Goal: Task Accomplishment & Management: Manage account settings

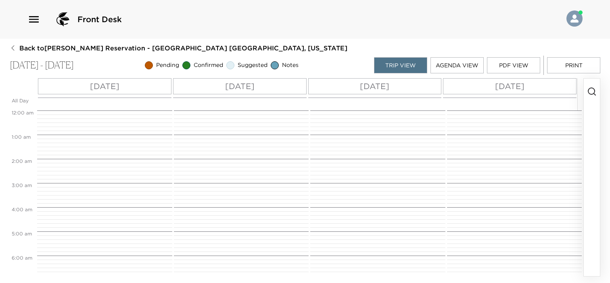
scroll to position [173, 0]
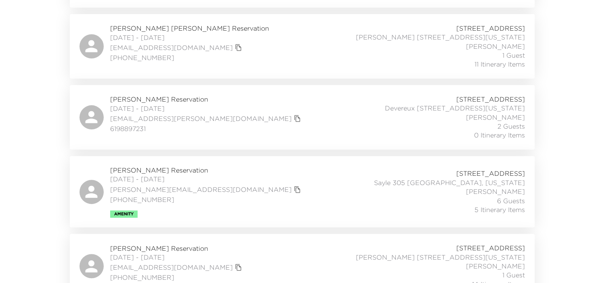
scroll to position [242, 0]
click at [260, 109] on div "Lauren Bergeron Reservation 10/04/2025 - 10/07/2025 lauren.m.bergeron@gmail.com…" at bounding box center [301, 115] width 445 height 45
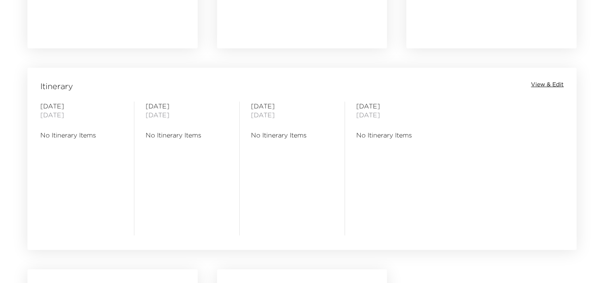
click at [541, 83] on span "View & Edit" at bounding box center [547, 85] width 33 height 8
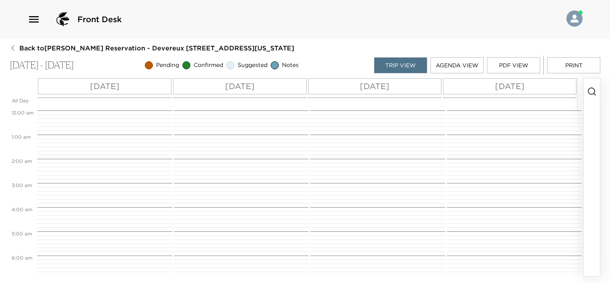
scroll to position [194, 0]
click at [591, 90] on icon "button" at bounding box center [592, 92] width 10 height 10
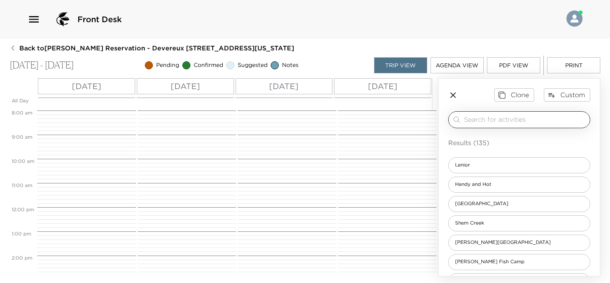
click at [514, 120] on input "search" at bounding box center [525, 119] width 123 height 9
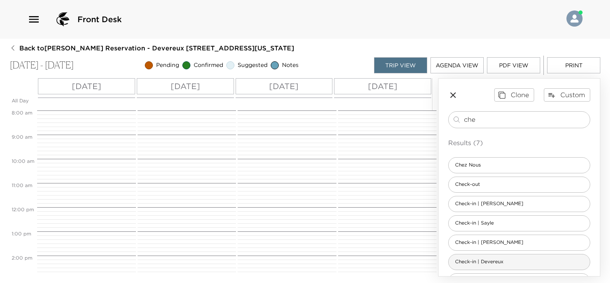
type input "che"
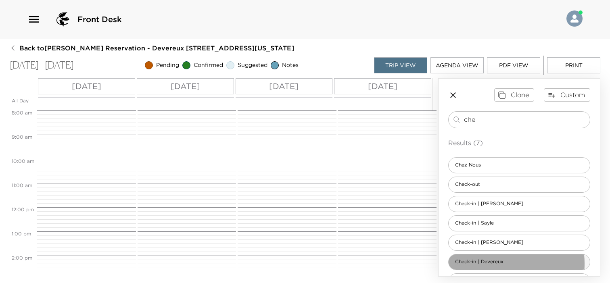
click at [491, 263] on span "Check-in | Devereux" at bounding box center [479, 262] width 61 height 7
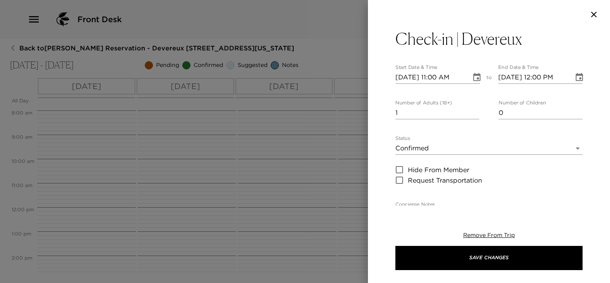
type textarea "Welcome to [GEOGRAPHIC_DATA]! The Destination Concierge will greet you when you…"
type input "0"
click at [472, 114] on input "0" at bounding box center [437, 113] width 84 height 13
click at [473, 78] on icon "Choose date, selected date is Oct 4, 2025" at bounding box center [477, 78] width 10 height 10
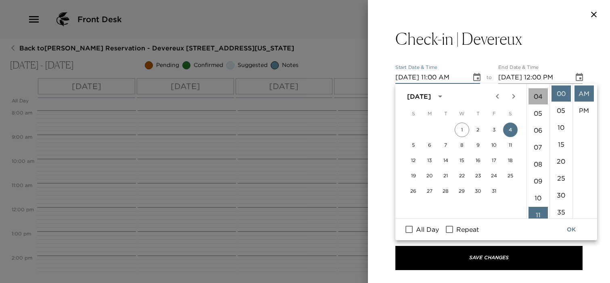
click at [534, 98] on li "04" at bounding box center [538, 96] width 19 height 16
click at [580, 105] on li "PM" at bounding box center [584, 110] width 19 height 16
type input "[DATE] 04:00 PM"
type input "[DATE] 05:00 PM"
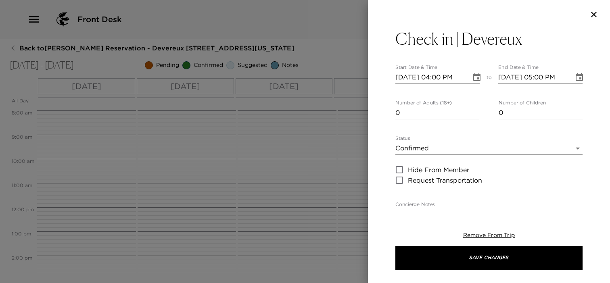
scroll to position [17, 0]
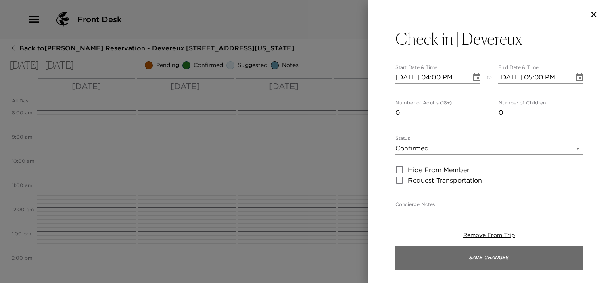
click at [507, 254] on button "Save Changes" at bounding box center [488, 258] width 187 height 24
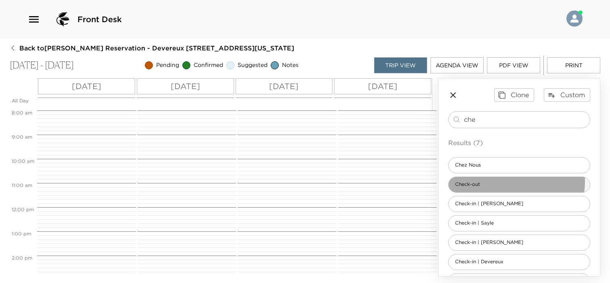
click at [508, 181] on div "Check-out" at bounding box center [519, 185] width 142 height 16
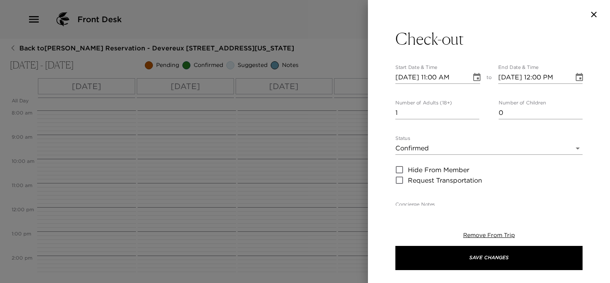
type textarea "Prior to your check out your Destination Concierge will arrange a convenient ti…"
click at [476, 79] on icon "Choose date, selected date is Oct 4, 2025" at bounding box center [477, 78] width 10 height 10
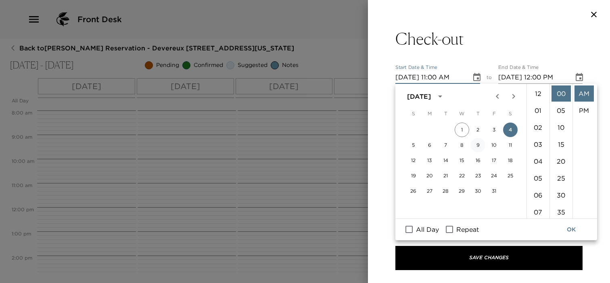
scroll to position [186, 0]
click at [443, 146] on button "7" at bounding box center [446, 145] width 15 height 15
type input "[DATE] 11:00 AM"
type input "[DATE] 12:00 PM"
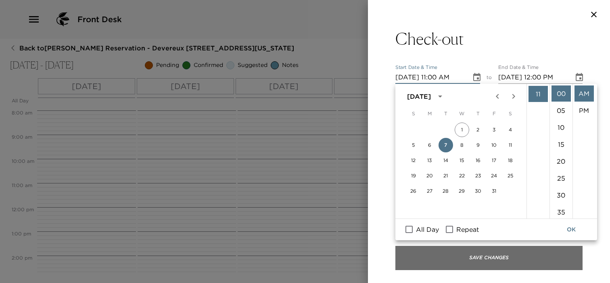
click at [465, 264] on button "Save Changes" at bounding box center [488, 258] width 187 height 24
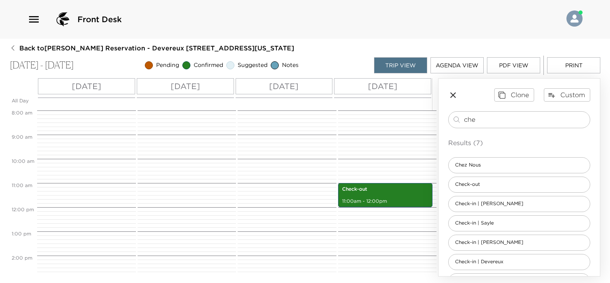
drag, startPoint x: 489, startPoint y: 121, endPoint x: 429, endPoint y: 116, distance: 59.5
click at [429, 117] on div "All Day [DATE] [DATE] [DATE] [DATE] 12:00 AM 1:00 AM 2:00 AM 3:00 AM 4:00 AM 5:…" at bounding box center [305, 177] width 591 height 198
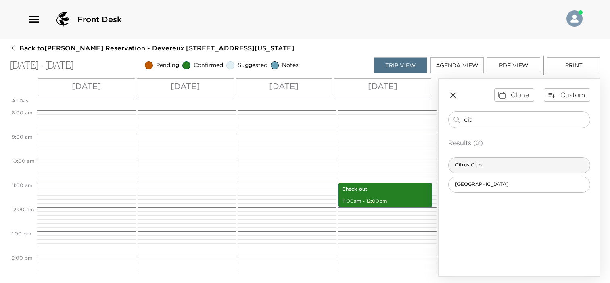
type input "cit"
click at [467, 167] on span "Citrus Club" at bounding box center [469, 165] width 40 height 7
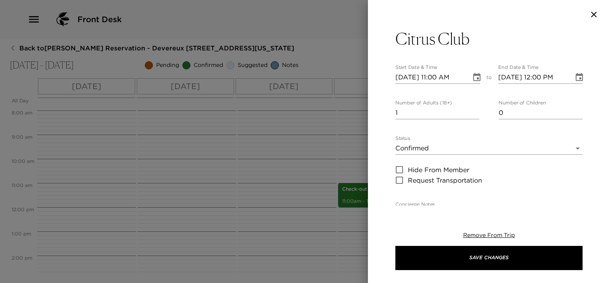
type textarea "The crown jewel in a city known for its steepled skyline and sea-skimming views…"
type input "0"
click at [472, 114] on input "0" at bounding box center [437, 113] width 84 height 13
click at [435, 147] on body "Front Desk Back to [PERSON_NAME] Reservation - [GEOGRAPHIC_DATA] [STREET_ADDRES…" at bounding box center [305, 141] width 610 height 283
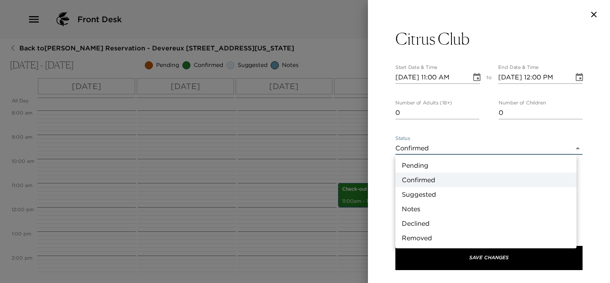
click at [416, 191] on li "Suggested" at bounding box center [485, 194] width 181 height 15
type input "Suggestion"
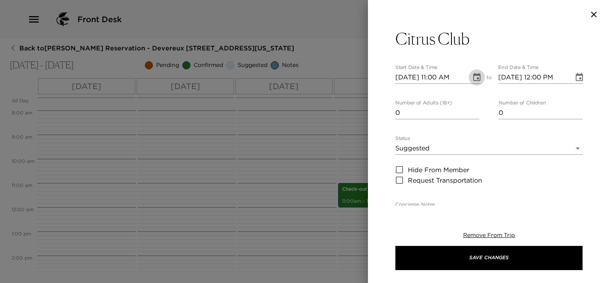
click at [474, 77] on icon "Choose date, selected date is Oct 4, 2025" at bounding box center [477, 78] width 10 height 10
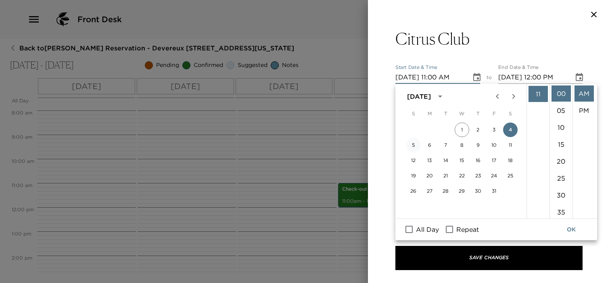
click at [414, 145] on button "5" at bounding box center [413, 145] width 15 height 15
type input "[DATE] 11:00 AM"
type input "[DATE] 12:00 PM"
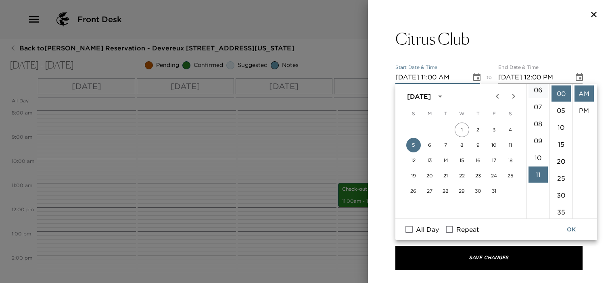
click at [535, 91] on li "06" at bounding box center [538, 90] width 19 height 16
click at [583, 109] on li "PM" at bounding box center [584, 110] width 19 height 16
type input "[DATE] 06:00 PM"
type input "[DATE] 07:00 PM"
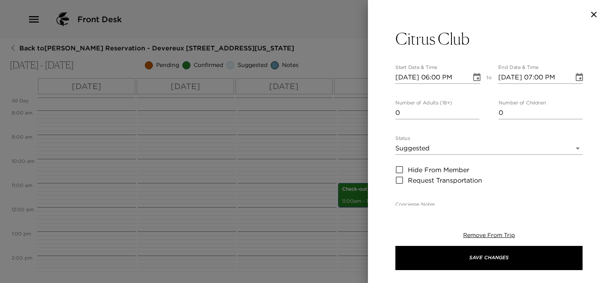
scroll to position [17, 0]
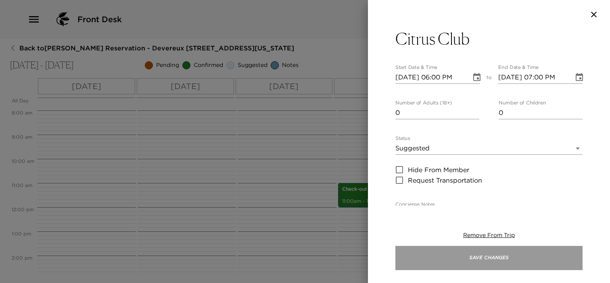
click at [530, 253] on button "Save Changes" at bounding box center [488, 258] width 187 height 24
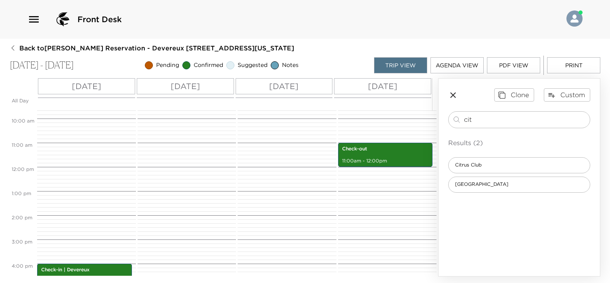
scroll to position [194, 0]
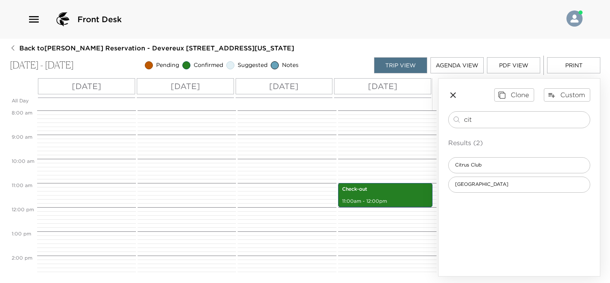
drag, startPoint x: 481, startPoint y: 118, endPoint x: 439, endPoint y: 117, distance: 41.6
click at [439, 117] on div "Clone Custom cit ​ Results (2) [GEOGRAPHIC_DATA] [GEOGRAPHIC_DATA]" at bounding box center [519, 140] width 161 height 123
type input "the w"
click at [510, 165] on div "The Watch" at bounding box center [519, 165] width 142 height 16
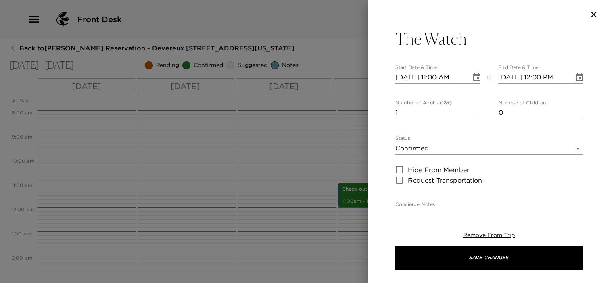
type textarea "Welcome to The Watch Rooftop Your culinary introduction to [GEOGRAPHIC_DATA] be…"
click at [485, 147] on body "Front Desk Back to [PERSON_NAME] Reservation - [GEOGRAPHIC_DATA] [STREET_ADDRES…" at bounding box center [305, 141] width 610 height 283
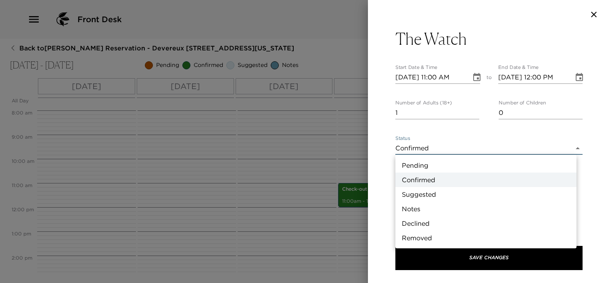
click at [415, 196] on li "Suggested" at bounding box center [485, 194] width 181 height 15
type input "Suggestion"
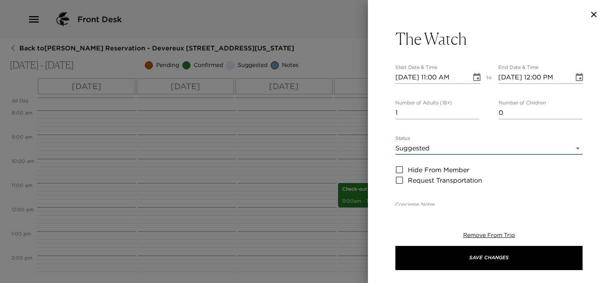
type input "0"
click at [474, 114] on input "0" at bounding box center [437, 113] width 84 height 13
click at [478, 80] on icon "Choose date, selected date is Oct 4, 2025" at bounding box center [477, 78] width 10 height 10
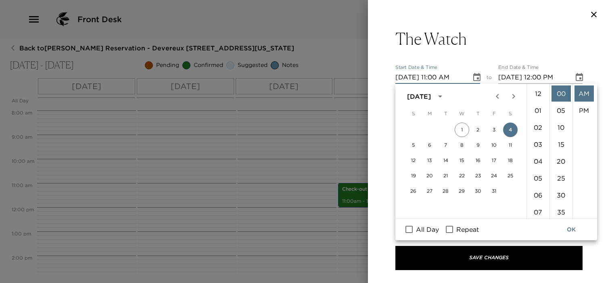
scroll to position [186, 0]
click at [434, 144] on button "6" at bounding box center [429, 145] width 15 height 15
type input "[DATE] 11:00 AM"
type input "[DATE] 12:00 PM"
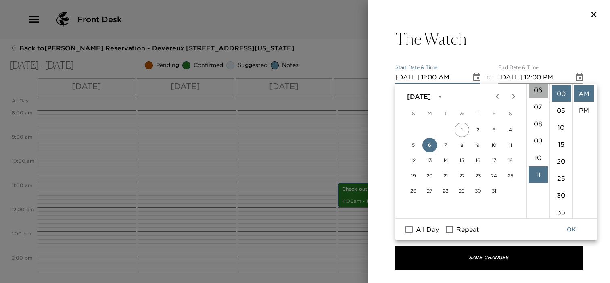
click at [536, 89] on li "06" at bounding box center [538, 90] width 19 height 16
click at [581, 112] on li "PM" at bounding box center [584, 110] width 19 height 16
type input "[DATE] 06:00 PM"
type input "[DATE] 07:00 PM"
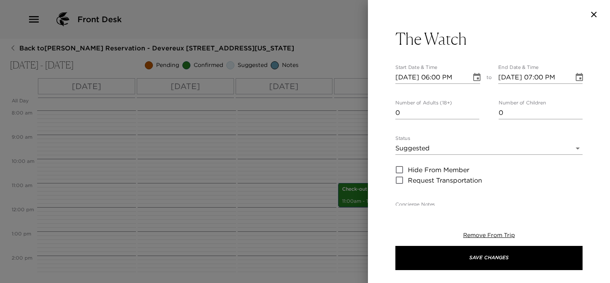
scroll to position [17, 0]
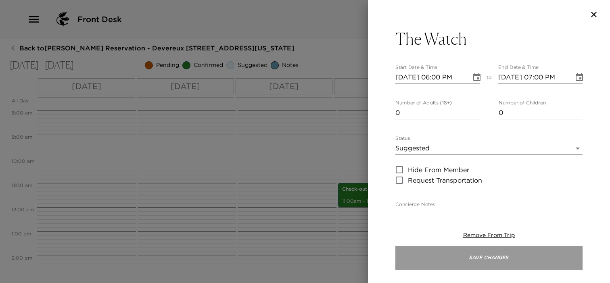
click at [451, 253] on button "Save Changes" at bounding box center [488, 258] width 187 height 24
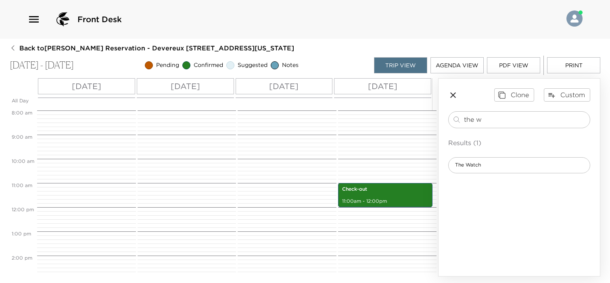
drag, startPoint x: 500, startPoint y: 117, endPoint x: 427, endPoint y: 113, distance: 72.7
click at [427, 113] on div "All Day [DATE] [DATE] [DATE] [DATE] 12:00 AM 1:00 AM 2:00 AM 3:00 AM 4:00 AM 5:…" at bounding box center [305, 177] width 591 height 198
type input "king"
click at [485, 167] on span "[GEOGRAPHIC_DATA]" at bounding box center [482, 165] width 66 height 7
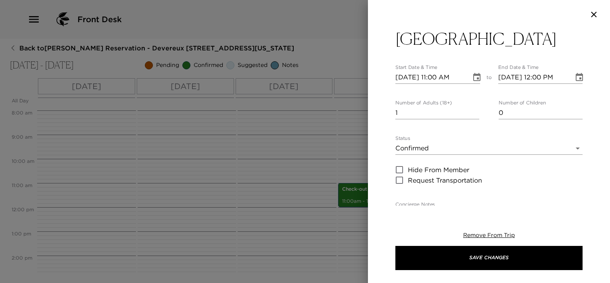
type textarea "[GEOGRAPHIC_DATA] has endless shopping opportunities. Whether you're looking fo…"
type input "0"
click at [472, 114] on input "0" at bounding box center [437, 113] width 84 height 13
click at [418, 149] on body "Front Desk Back to [PERSON_NAME] Reservation - [GEOGRAPHIC_DATA] [STREET_ADDRES…" at bounding box center [305, 141] width 610 height 283
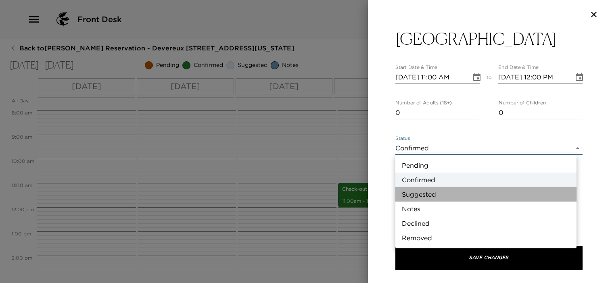
click at [415, 194] on li "Suggested" at bounding box center [485, 194] width 181 height 15
type input "Suggestion"
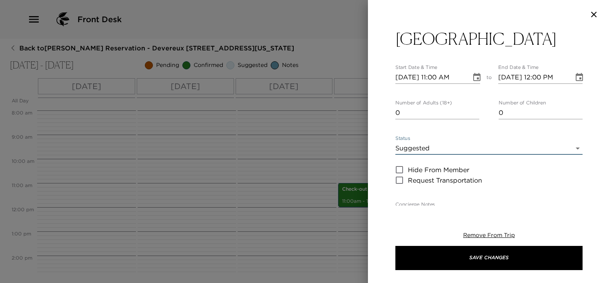
click at [474, 78] on icon "Choose date, selected date is Oct 4, 2025" at bounding box center [476, 77] width 7 height 8
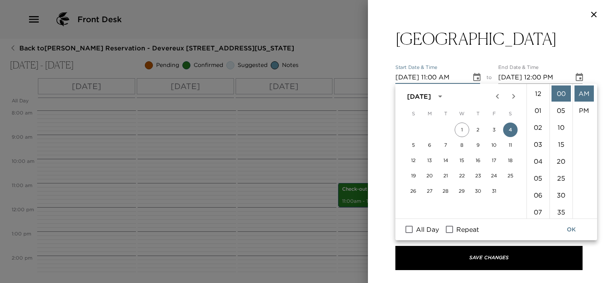
scroll to position [186, 0]
click at [413, 146] on button "5" at bounding box center [413, 145] width 15 height 15
type input "[DATE] 11:00 AM"
type input "[DATE] 12:00 PM"
click at [572, 232] on button "OK" at bounding box center [571, 229] width 26 height 15
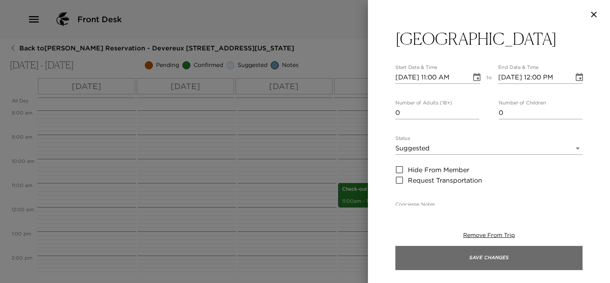
click at [542, 259] on button "Save Changes" at bounding box center [488, 258] width 187 height 24
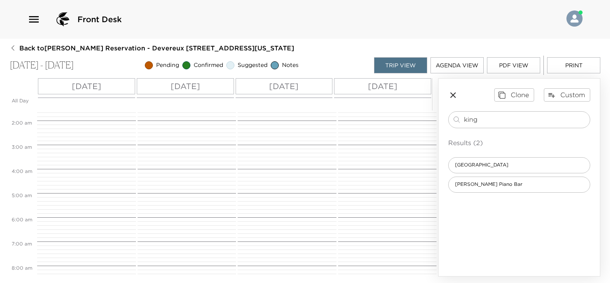
scroll to position [32, 0]
drag, startPoint x: 500, startPoint y: 116, endPoint x: 420, endPoint y: 115, distance: 79.9
click at [420, 115] on div "All Day [DATE] [DATE] [DATE] [DATE] 12:00 AM 1:00 AM 2:00 AM 3:00 AM 4:00 AM 5:…" at bounding box center [305, 177] width 591 height 198
type input "han"
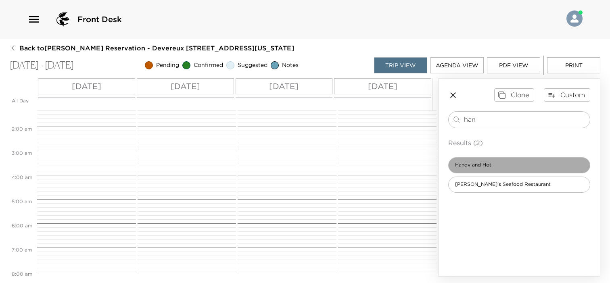
click at [504, 168] on div "Handy and Hot" at bounding box center [519, 165] width 142 height 16
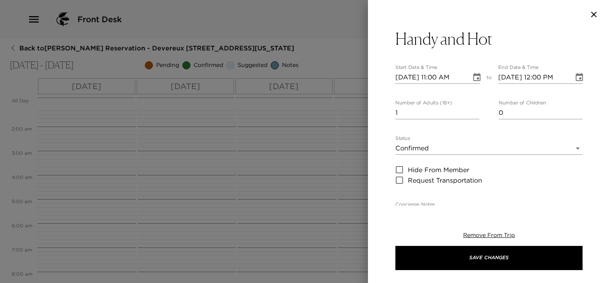
click at [475, 75] on icon "Choose date, selected date is Oct 4, 2025" at bounding box center [476, 77] width 7 height 8
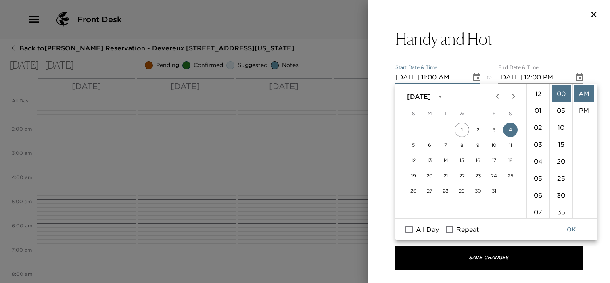
scroll to position [186, 0]
click at [444, 145] on button "7" at bounding box center [446, 145] width 15 height 15
type input "[DATE] 11:00 AM"
type input "[DATE] 12:00 PM"
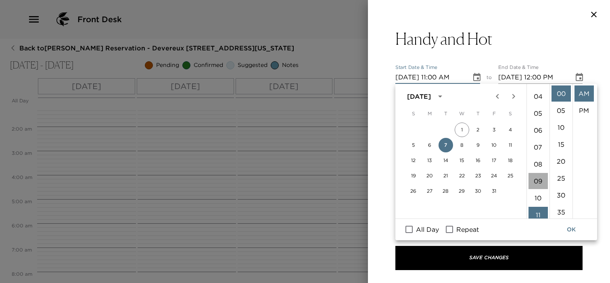
click at [541, 180] on li "09" at bounding box center [538, 181] width 19 height 16
type input "[DATE] 09:00 AM"
click at [576, 78] on icon "Choose date, selected date is Oct 7, 2025" at bounding box center [579, 77] width 7 height 8
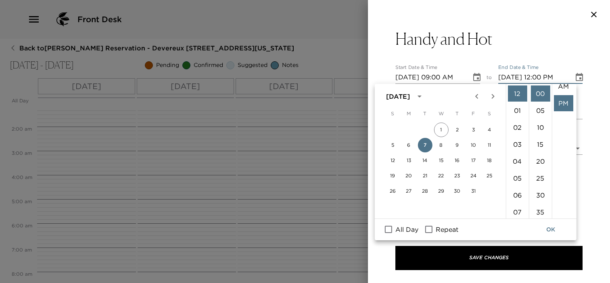
scroll to position [0, 0]
click at [561, 94] on li "AM" at bounding box center [563, 94] width 19 height 16
type input "[DATE] 10:00 AM"
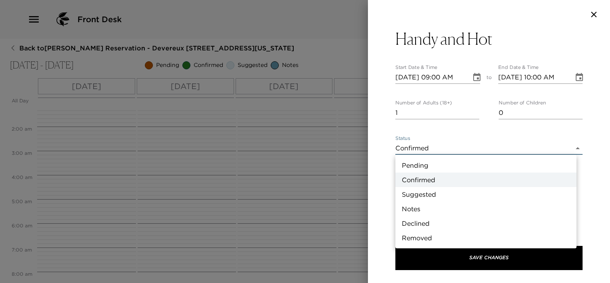
click at [456, 149] on body "Front Desk Back to [PERSON_NAME] Reservation - [GEOGRAPHIC_DATA] [STREET_ADDRES…" at bounding box center [305, 141] width 610 height 283
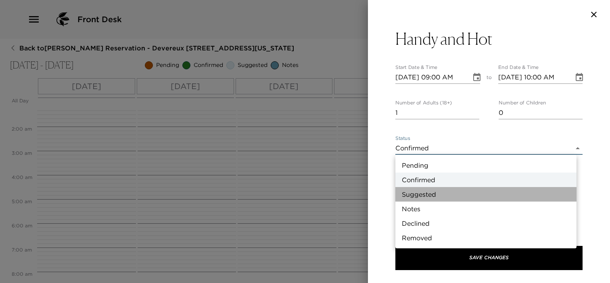
click at [426, 191] on li "Suggested" at bounding box center [485, 194] width 181 height 15
type input "Suggestion"
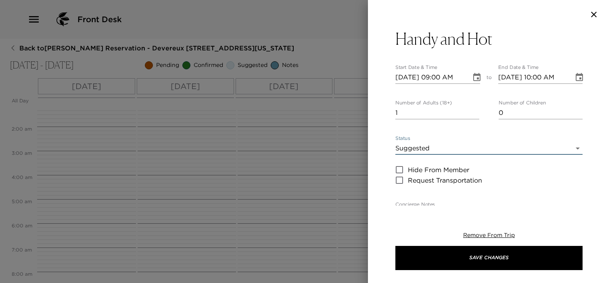
type input "0"
click at [471, 114] on input "0" at bounding box center [437, 113] width 84 height 13
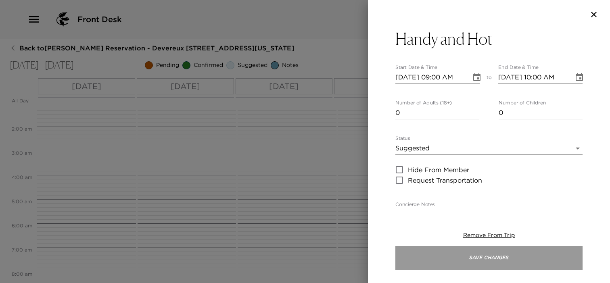
click at [412, 257] on button "Save Changes" at bounding box center [488, 258] width 187 height 24
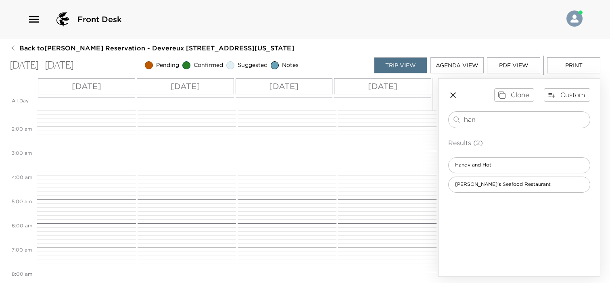
click at [519, 63] on button "PDF View" at bounding box center [513, 65] width 53 height 16
